Goal: Transaction & Acquisition: Book appointment/travel/reservation

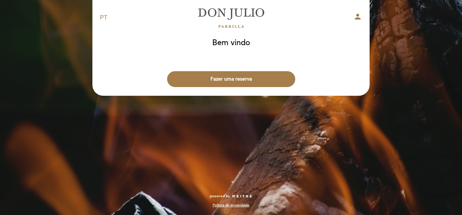
select select "pt"
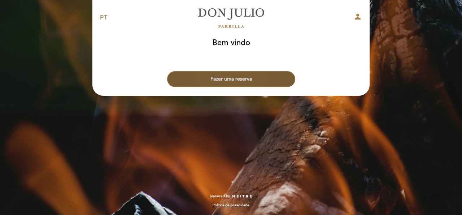
click at [236, 80] on button "Fazer uma reserva" at bounding box center [231, 79] width 128 height 16
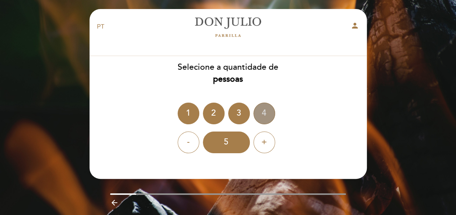
click at [262, 114] on div "4" at bounding box center [264, 113] width 22 height 22
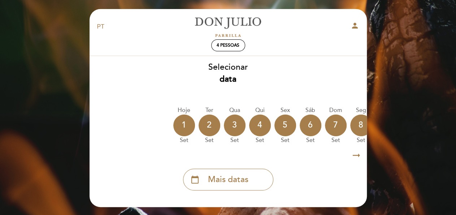
drag, startPoint x: 236, startPoint y: 181, endPoint x: 235, endPoint y: 184, distance: 3.8
click at [236, 182] on span "Mais datas" at bounding box center [228, 180] width 40 height 12
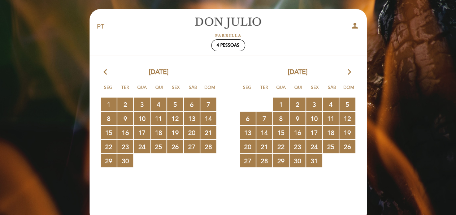
click at [350, 73] on icon "arrow_forward_ios" at bounding box center [349, 71] width 6 height 9
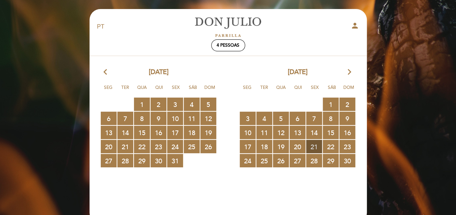
click at [314, 146] on span "21 RESERVAS DISPONÍVEIS" at bounding box center [314, 146] width 16 height 13
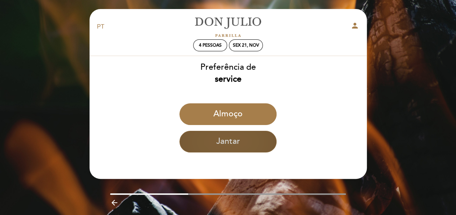
click at [250, 144] on button "Jantar" at bounding box center [227, 142] width 97 height 22
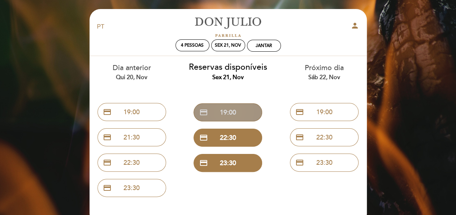
click at [231, 112] on button "credit_card 19:00" at bounding box center [227, 112] width 69 height 18
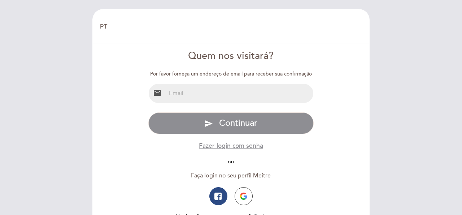
select select "pt"
click at [227, 94] on input "email" at bounding box center [240, 93] width 148 height 19
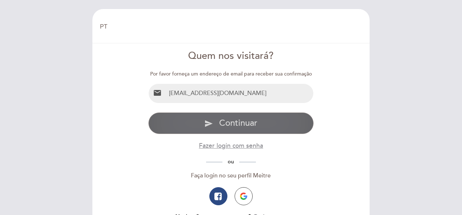
type input "guilhermenmpinto@gmail.com"
click at [240, 124] on span "Continuar" at bounding box center [238, 123] width 38 height 10
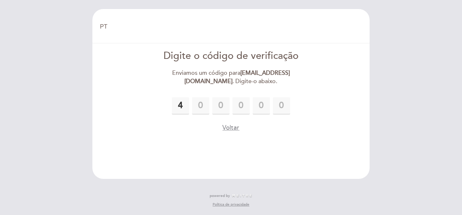
type input "4"
type input "9"
type input "5"
type input "4"
type input "5"
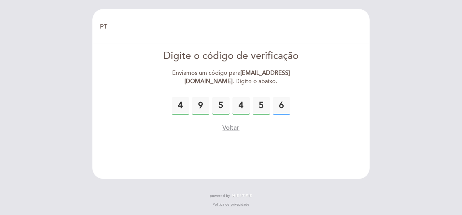
type input "6"
